Goal: Task Accomplishment & Management: Complete application form

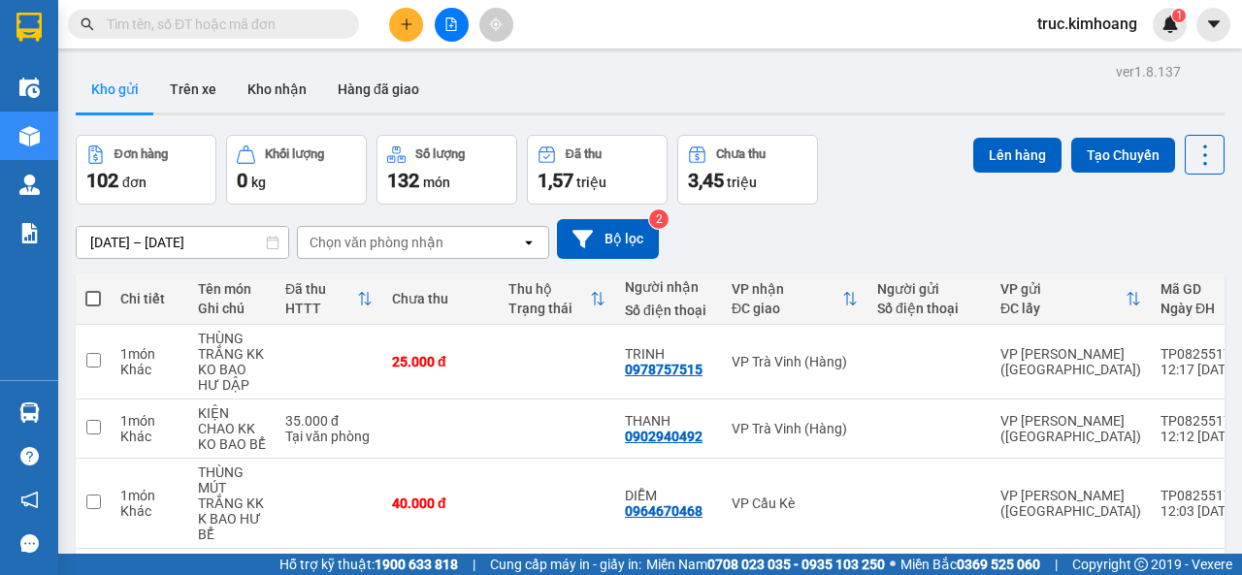
drag, startPoint x: 0, startPoint y: 0, endPoint x: 390, endPoint y: 31, distance: 391.3
click at [390, 31] on button at bounding box center [406, 25] width 34 height 34
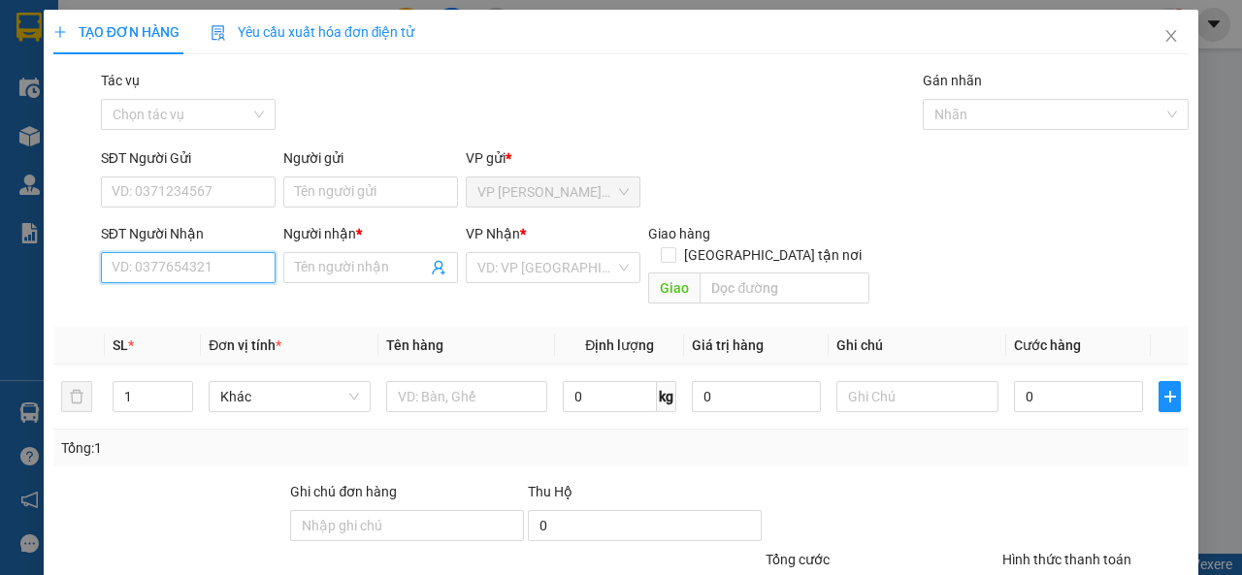
click at [209, 265] on input "SĐT Người Nhận" at bounding box center [188, 267] width 175 height 31
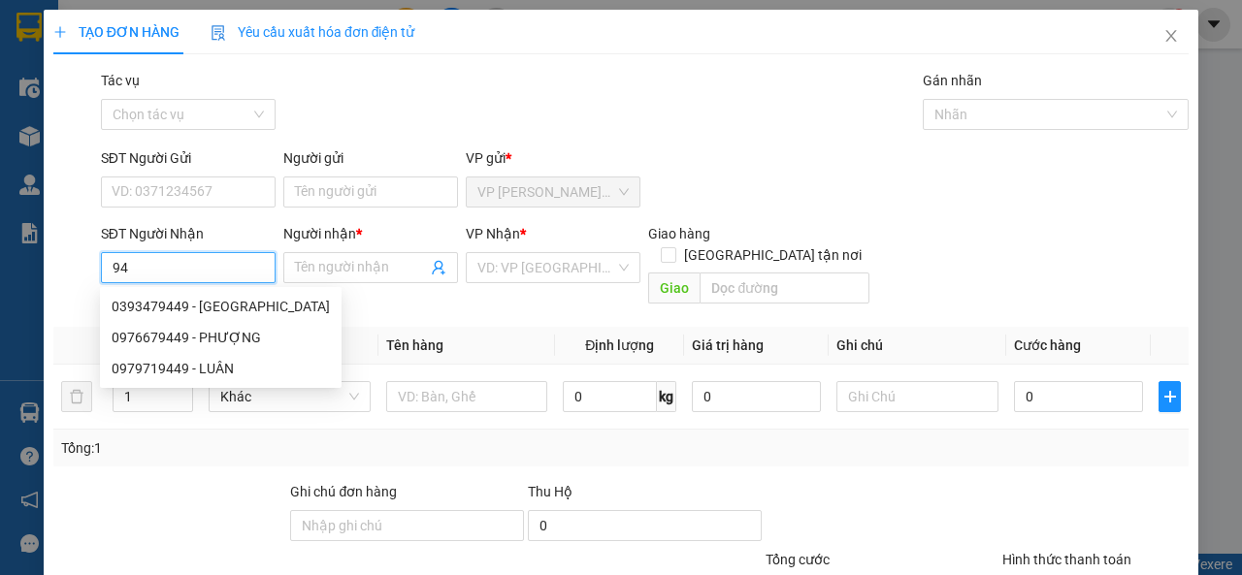
type input "9"
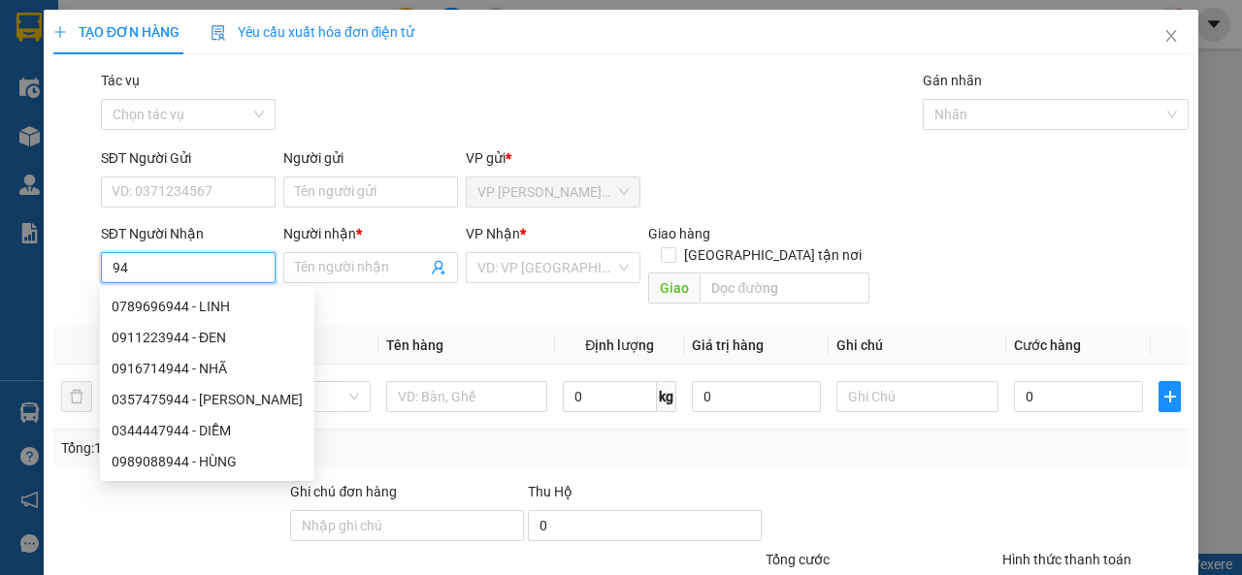
type input "9"
type input "4"
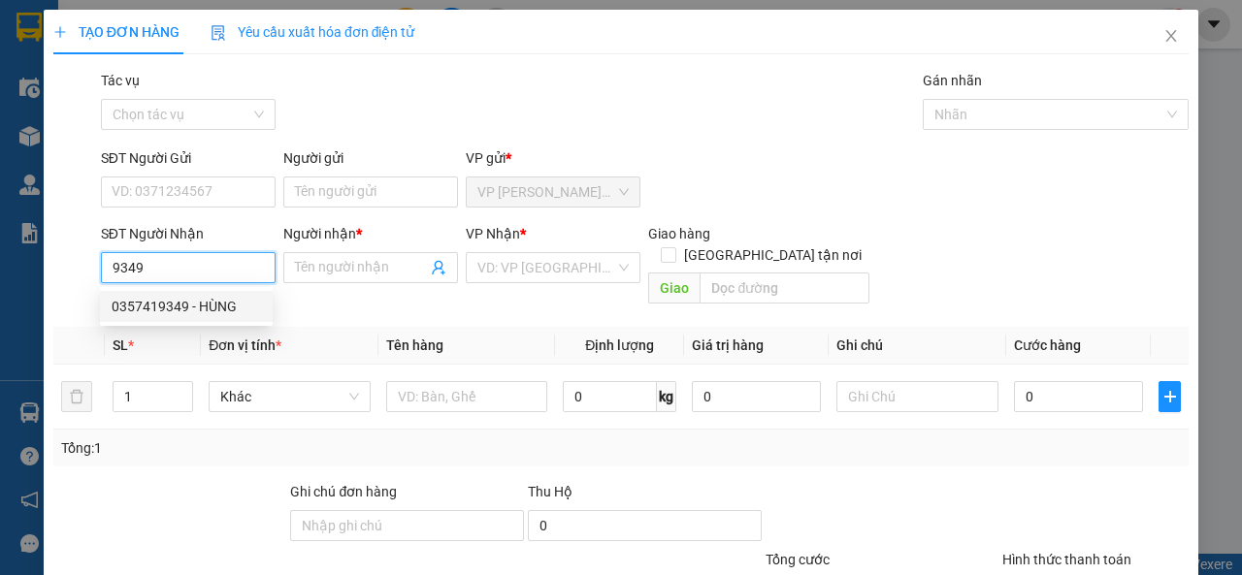
click at [212, 298] on div "0357419349 - HÙNG" at bounding box center [186, 306] width 149 height 21
type input "0357419349"
type input "HÙNG"
type input "80.000"
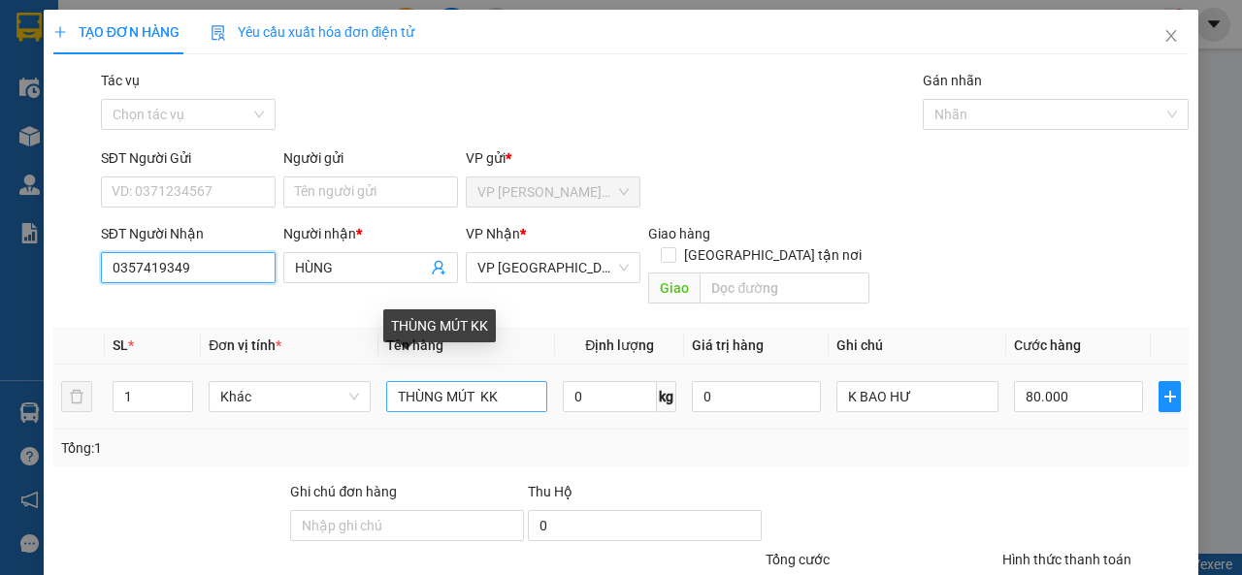
type input "0357419349"
click at [515, 381] on input "THÙNG MÚT KK" at bounding box center [467, 396] width 162 height 31
type input "THÙNG MÚT KK"
type input "7"
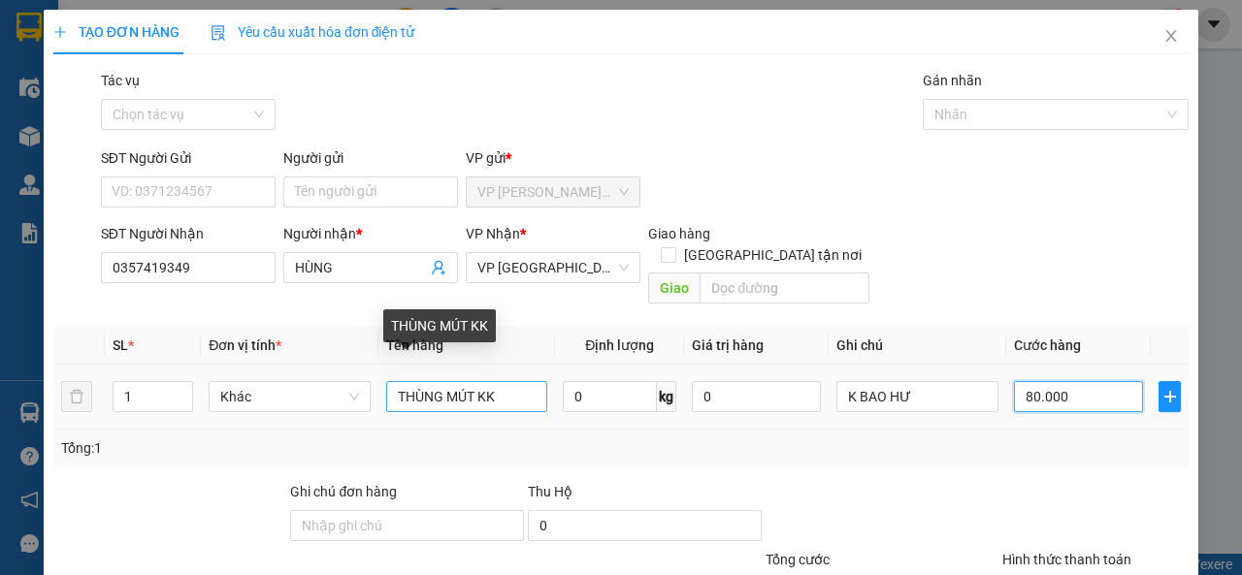
type input "7"
type input "70"
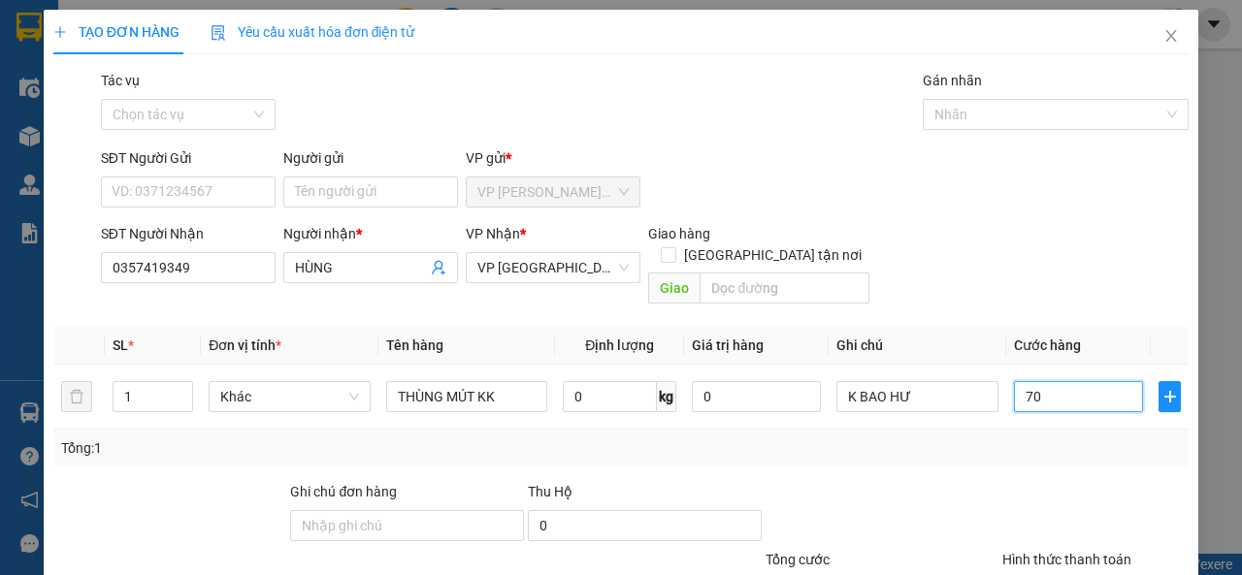
scroll to position [143, 0]
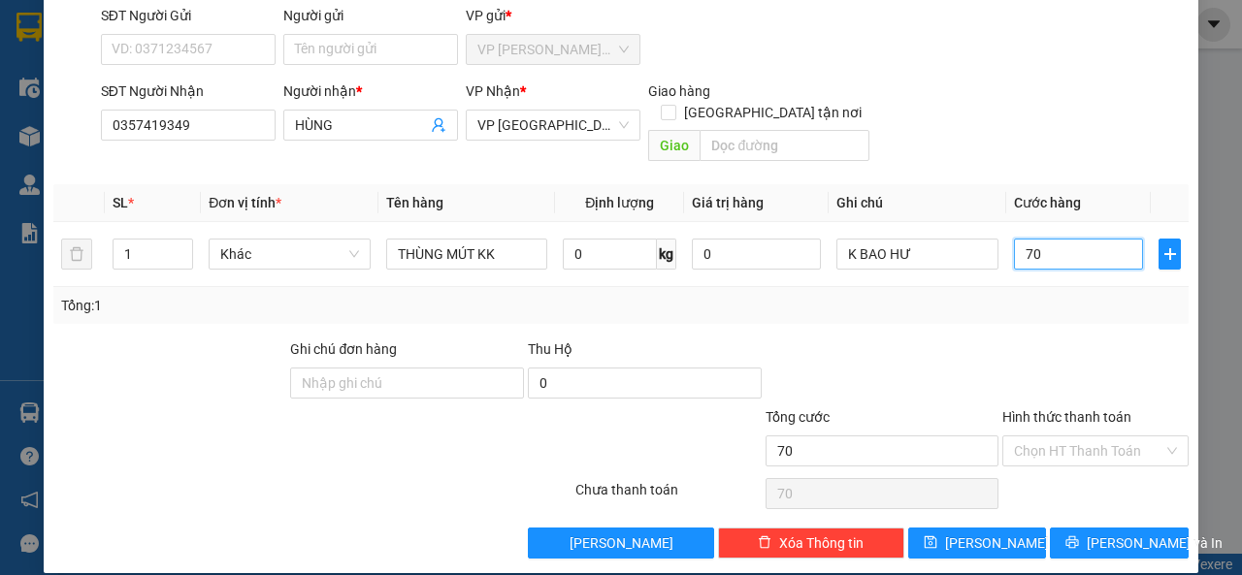
type input "7"
type input "0"
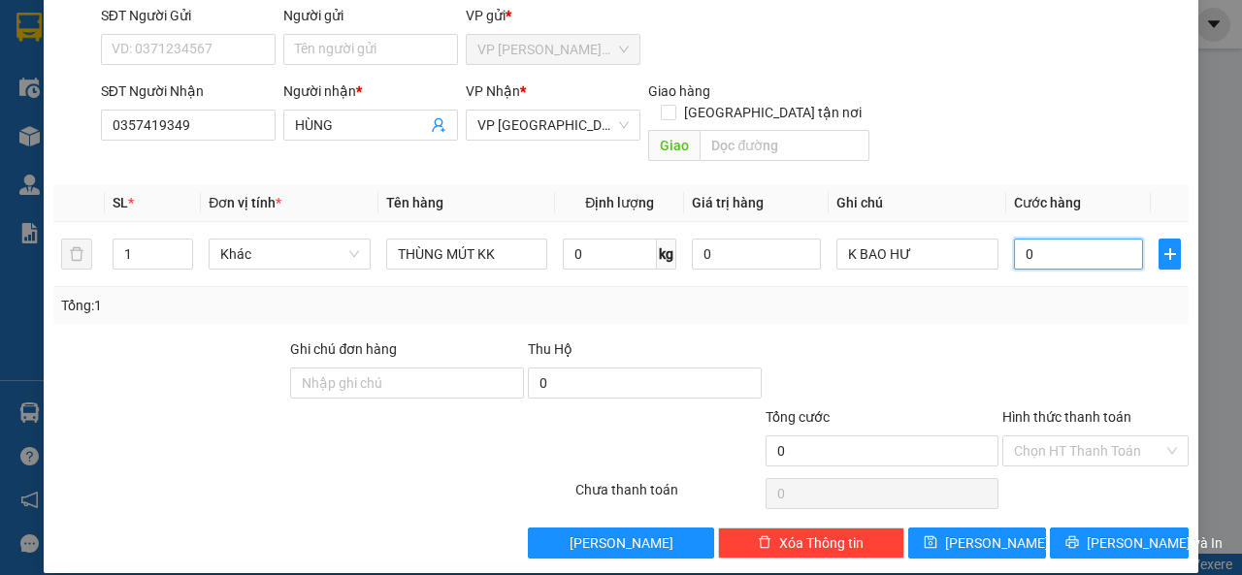
type input "0"
type input "6"
type input "06"
type input "60"
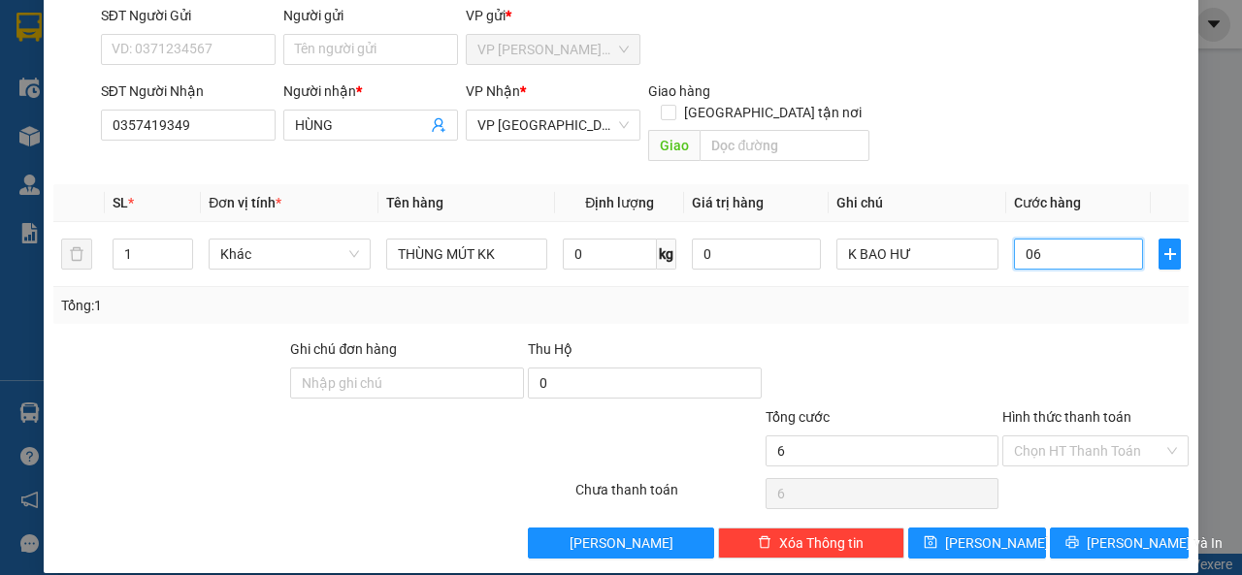
type input "60"
type input "060"
type input "60.000"
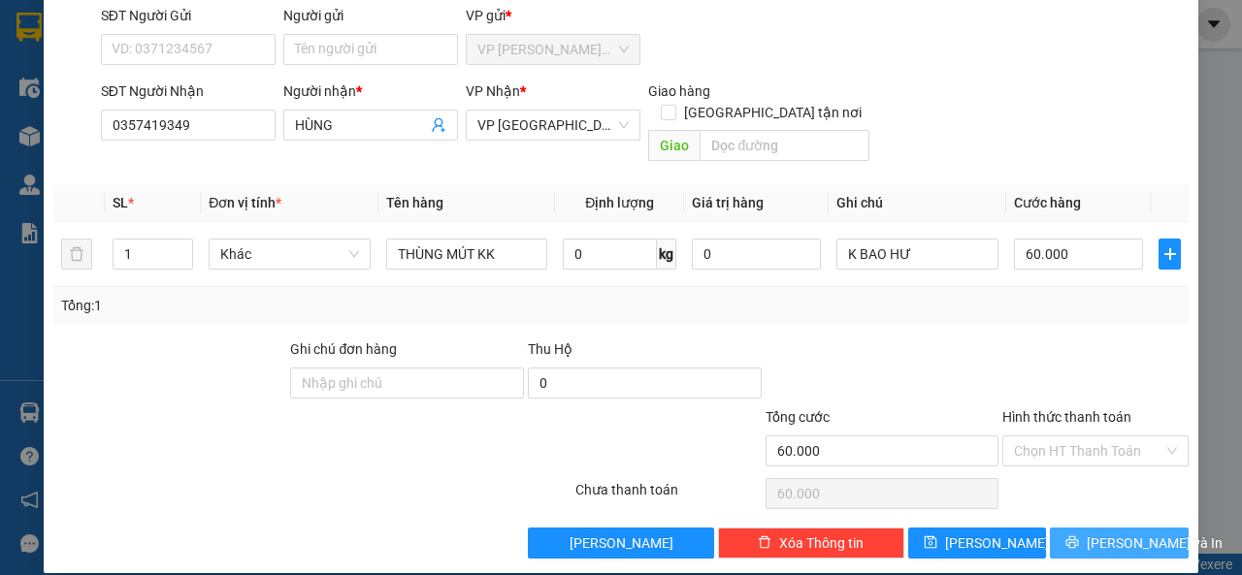
click at [1079, 536] on icon "printer" at bounding box center [1072, 543] width 14 height 14
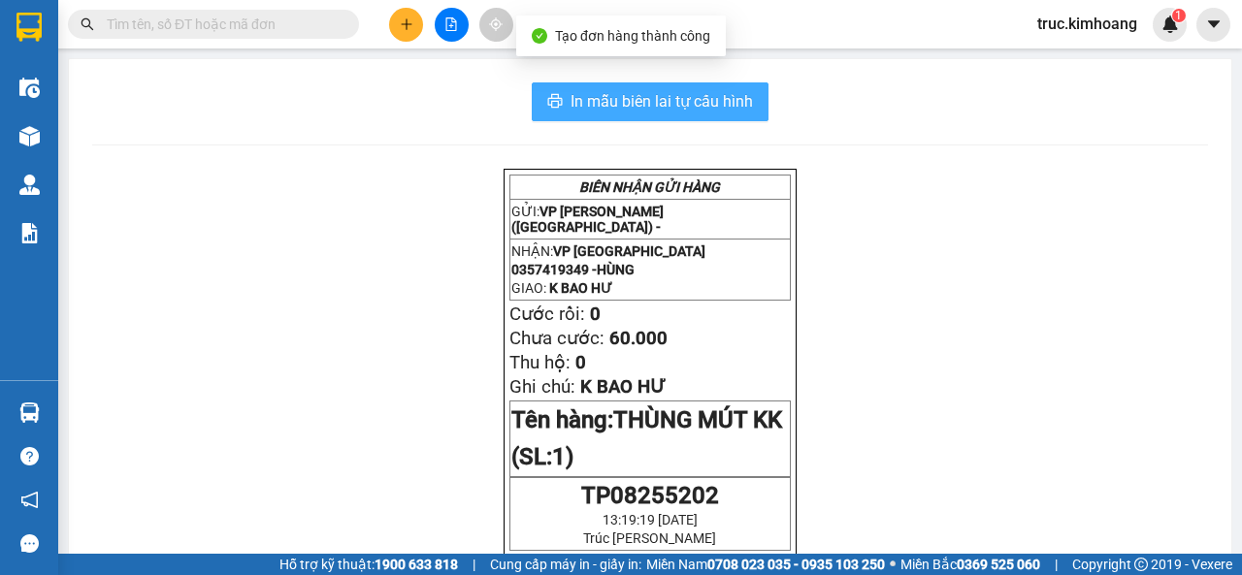
click at [735, 101] on span "In mẫu biên lai tự cấu hình" at bounding box center [661, 101] width 182 height 24
click at [706, 105] on span "In mẫu biên lai tự cấu hình" at bounding box center [661, 101] width 182 height 24
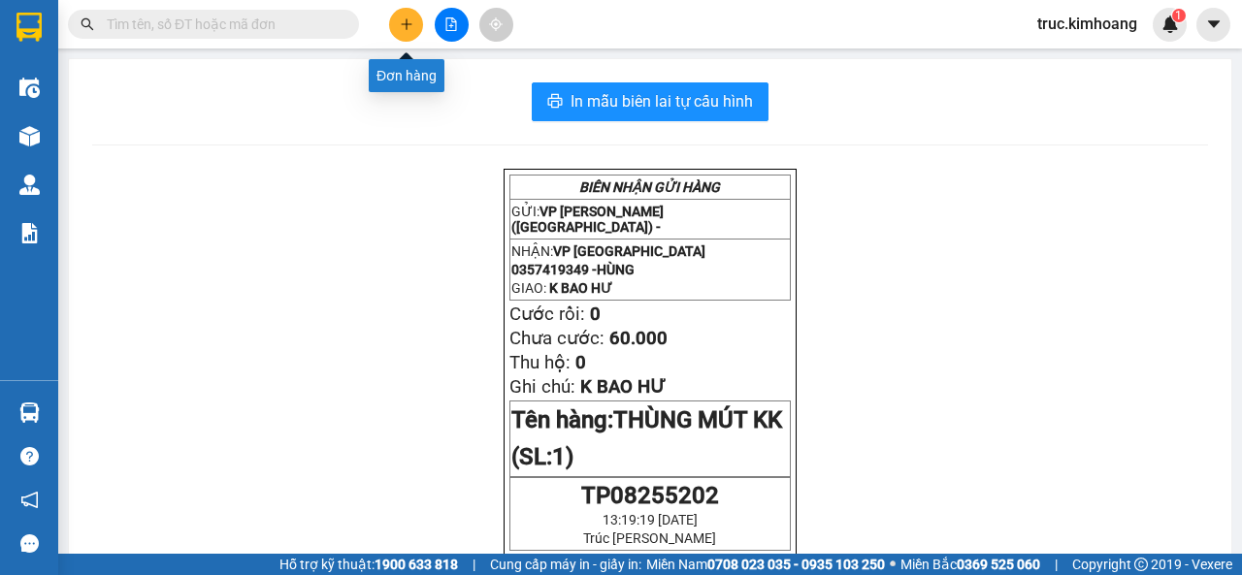
click at [396, 29] on button at bounding box center [406, 25] width 34 height 34
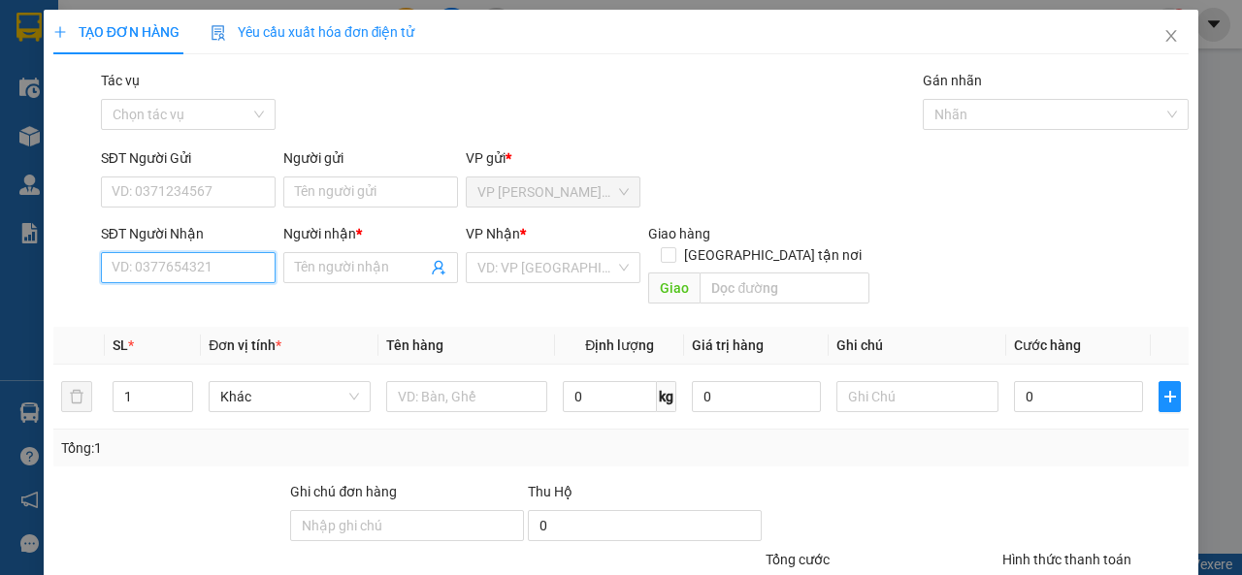
click at [211, 266] on input "SĐT Người Nhận" at bounding box center [188, 267] width 175 height 31
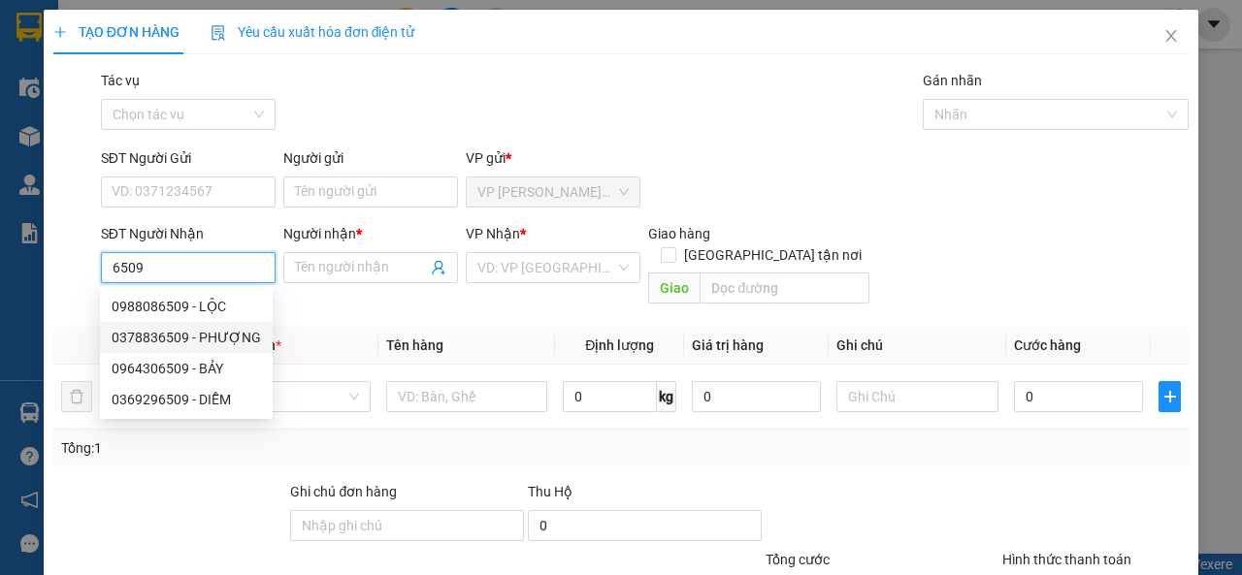
click at [242, 339] on div "0378836509 - PHƯỢNG" at bounding box center [186, 337] width 149 height 21
type input "0378836509"
type input "PHƯỢNG"
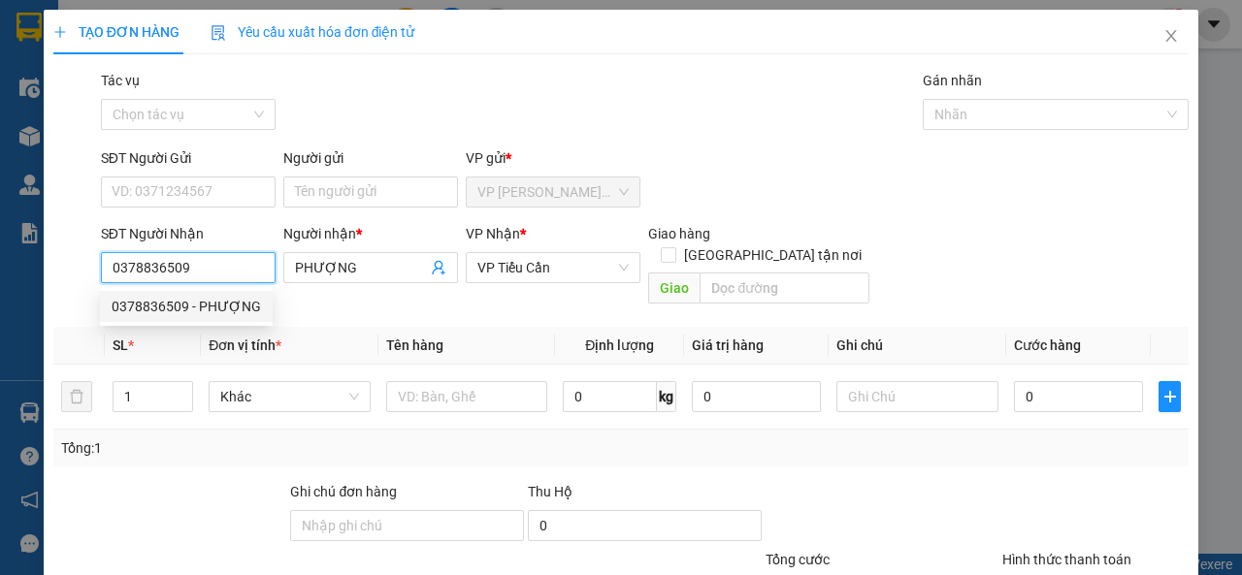
type input "40.000"
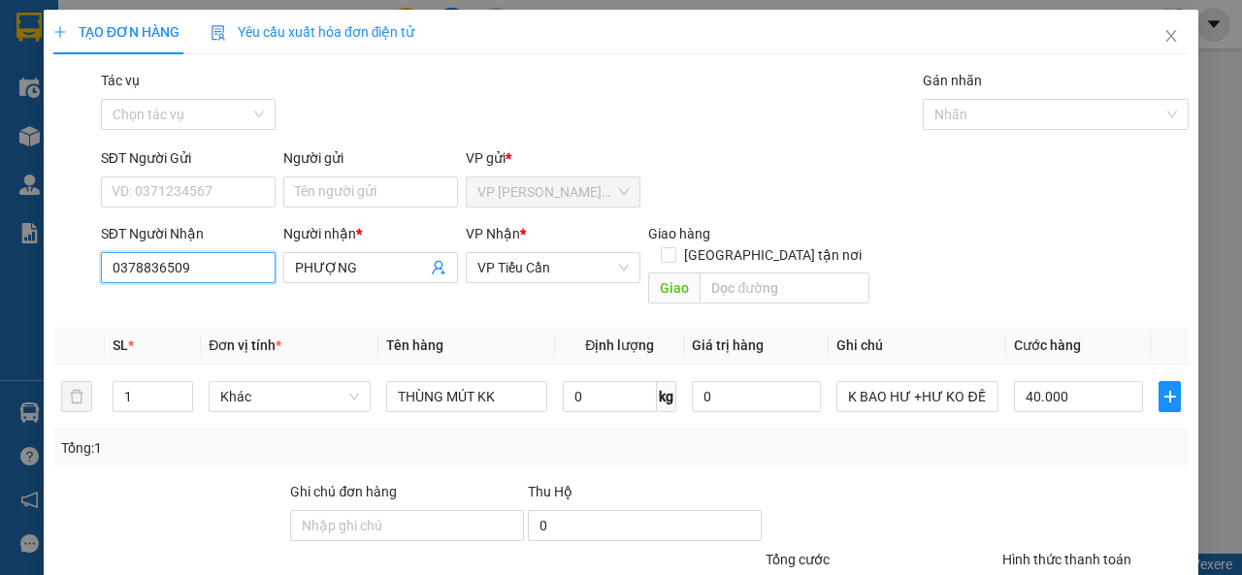
scroll to position [143, 0]
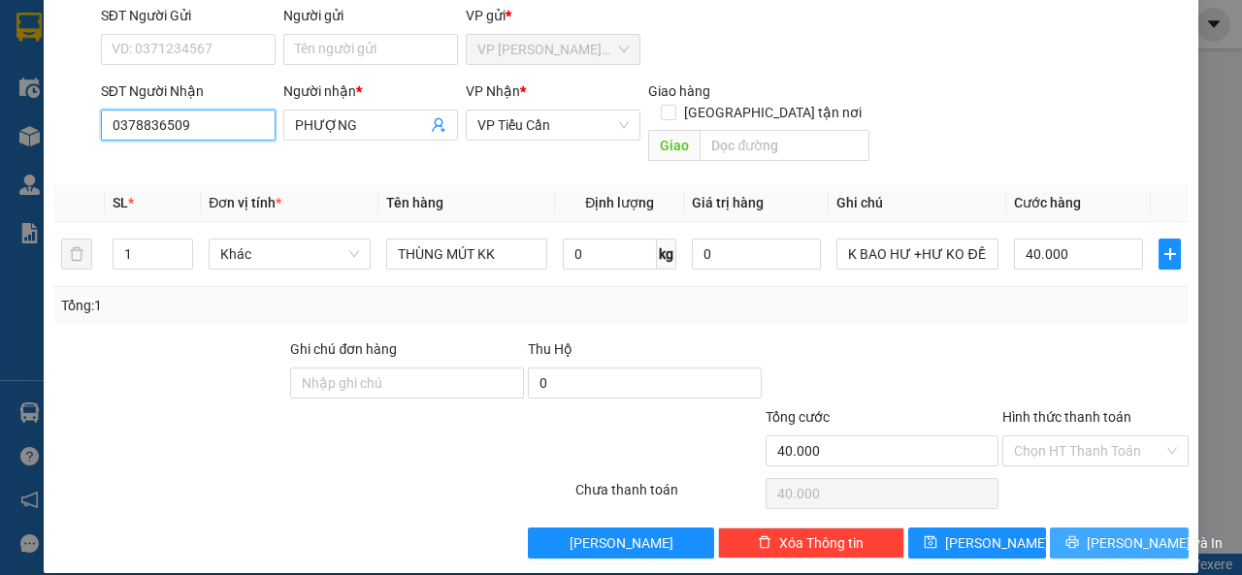
type input "0378836509"
click at [1061, 528] on button "[PERSON_NAME] và In" at bounding box center [1119, 543] width 139 height 31
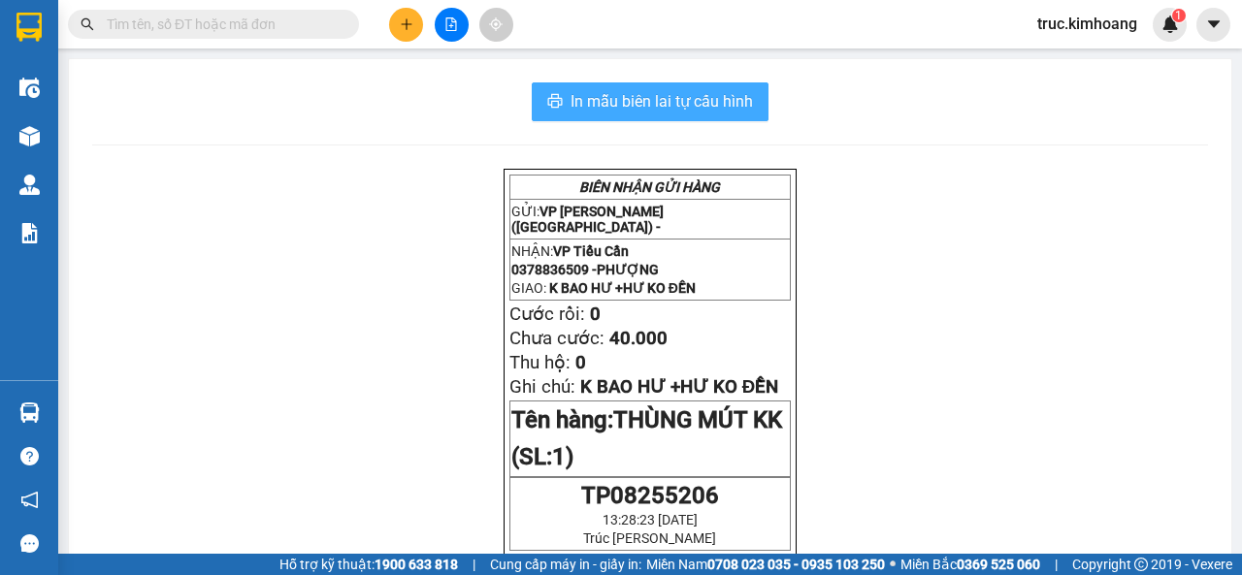
click at [667, 108] on span "In mẫu biên lai tự cấu hình" at bounding box center [661, 101] width 182 height 24
click at [630, 90] on span "In mẫu biên lai tự cấu hình" at bounding box center [661, 101] width 182 height 24
